Goal: Transaction & Acquisition: Download file/media

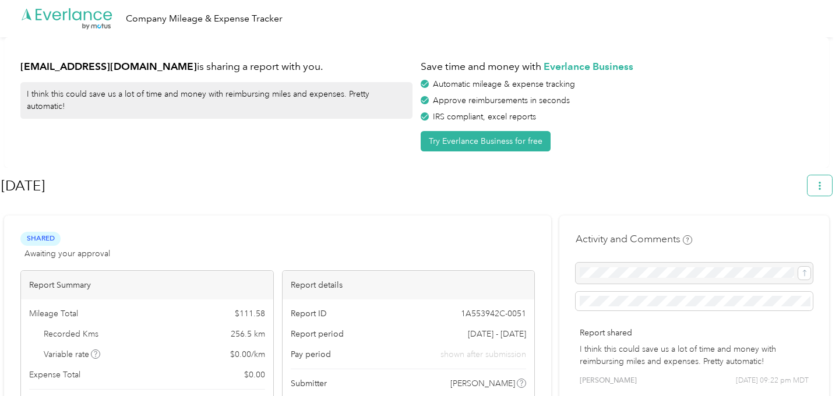
click at [817, 186] on button "button" at bounding box center [820, 185] width 24 height 20
click at [787, 235] on span "Download" at bounding box center [792, 241] width 38 height 12
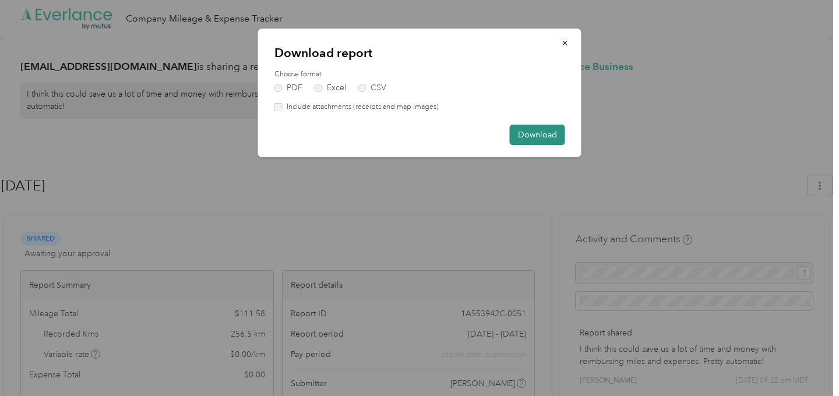
click at [523, 130] on button "Download" at bounding box center [537, 135] width 55 height 20
